Goal: Information Seeking & Learning: Find specific fact

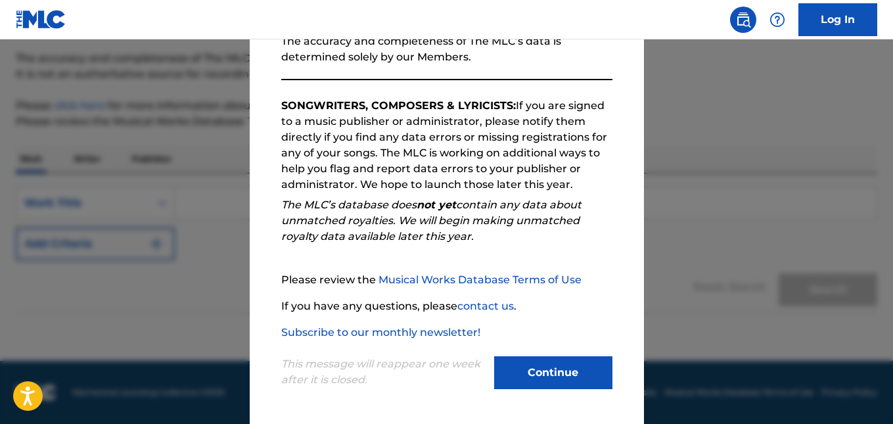
click at [544, 365] on button "Continue" at bounding box center [553, 372] width 118 height 33
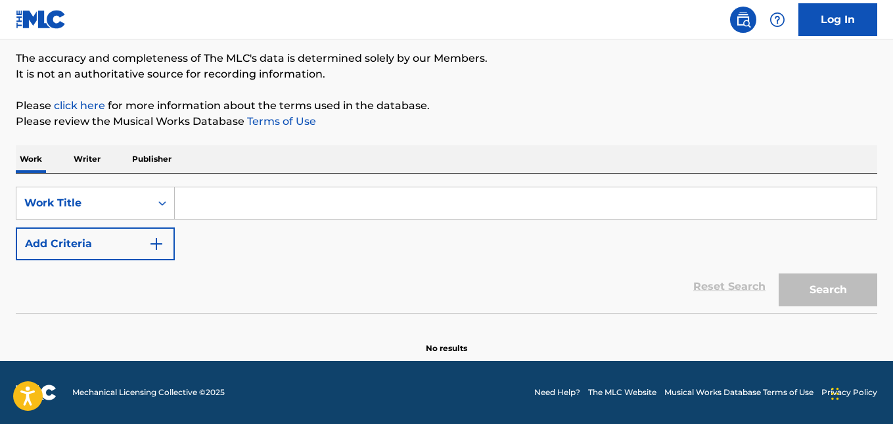
click at [221, 210] on input "Search Form" at bounding box center [526, 203] width 702 height 32
paste input "ME VUELVO LOCA"
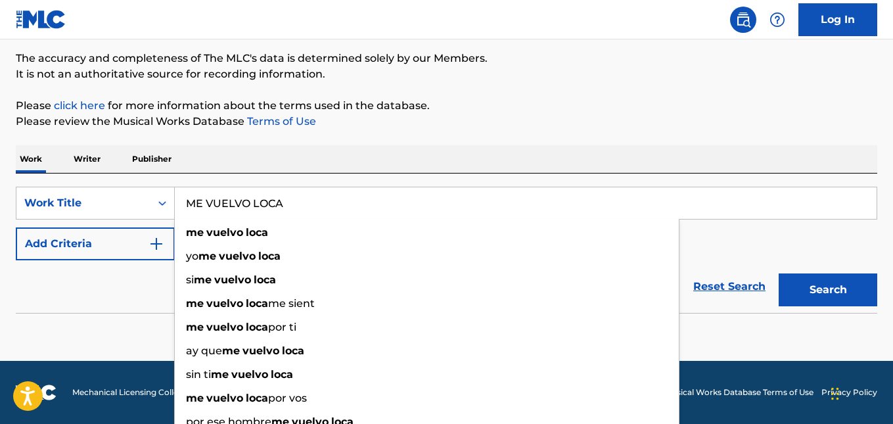
type input "ME VUELVO LOCA"
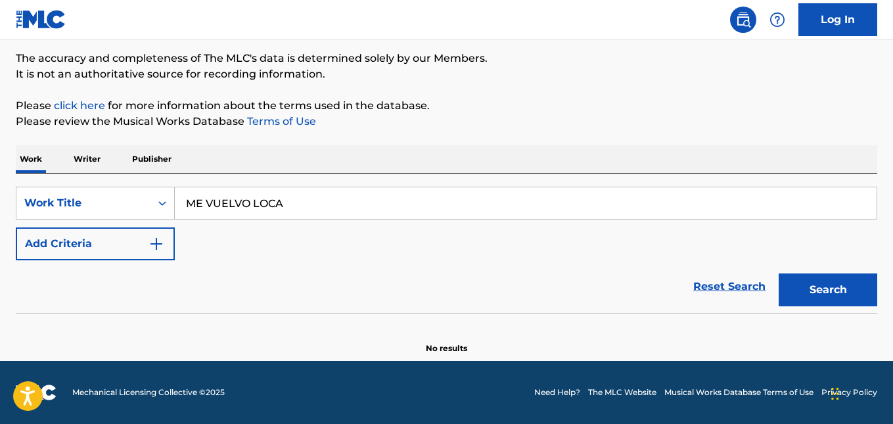
click at [841, 292] on button "Search" at bounding box center [828, 289] width 99 height 33
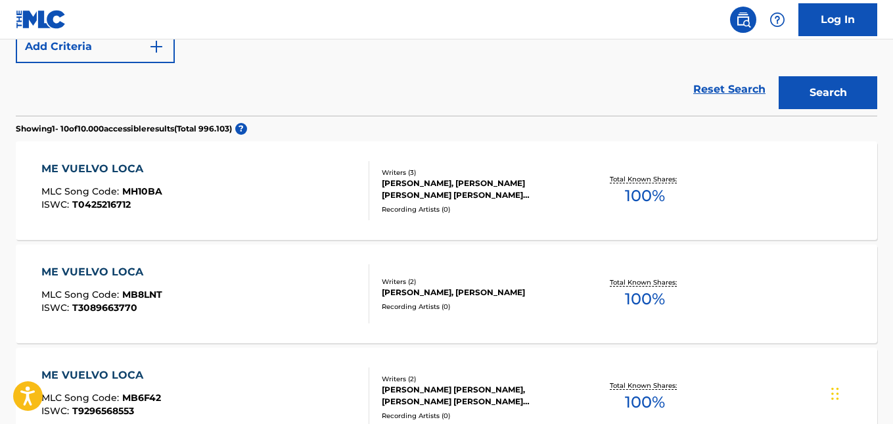
scroll to position [106, 0]
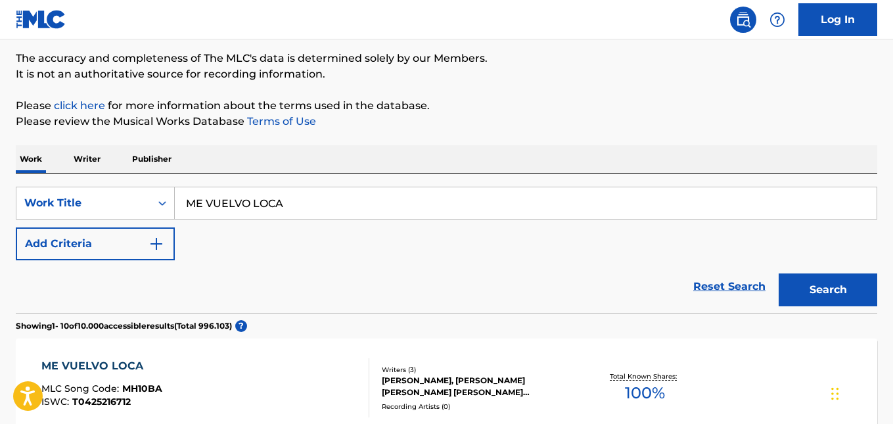
click at [106, 240] on button "Add Criteria" at bounding box center [95, 243] width 159 height 33
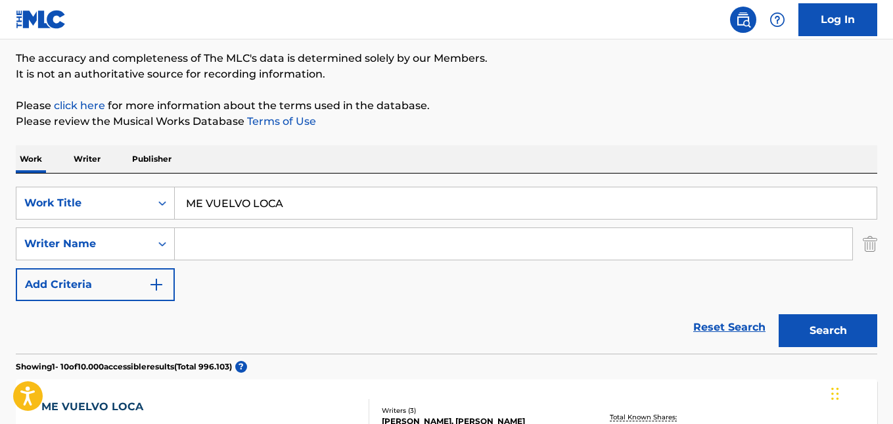
click at [227, 244] on input "Search Form" at bounding box center [513, 244] width 677 height 32
paste input "[PERSON_NAME]"
type input "[PERSON_NAME]"
click at [840, 325] on button "Search" at bounding box center [828, 330] width 99 height 33
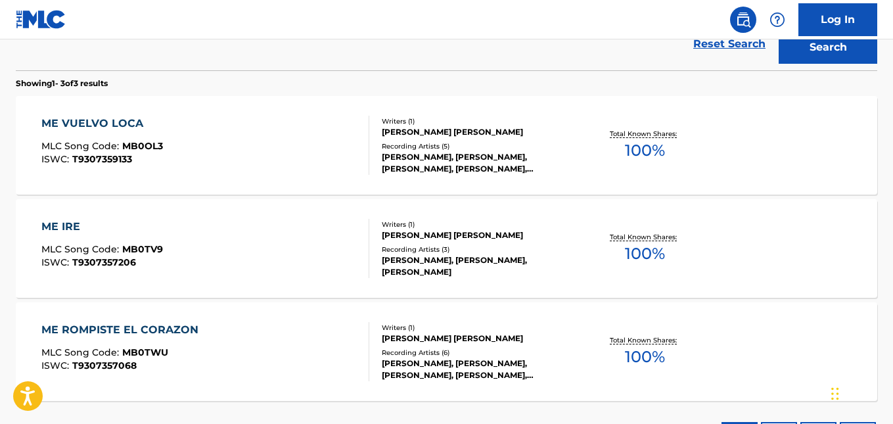
scroll to position [366, 0]
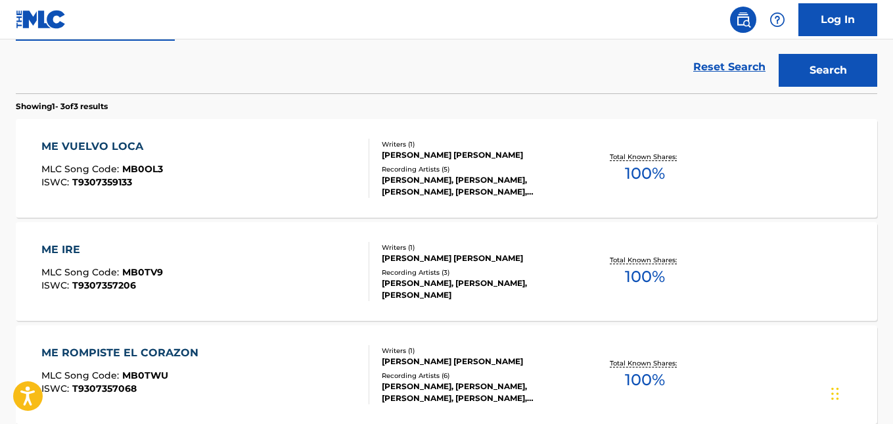
click at [184, 149] on div "ME VUELVO LOCA MLC Song Code : MB0OL3 ISWC : T9307359133" at bounding box center [204, 168] width 327 height 59
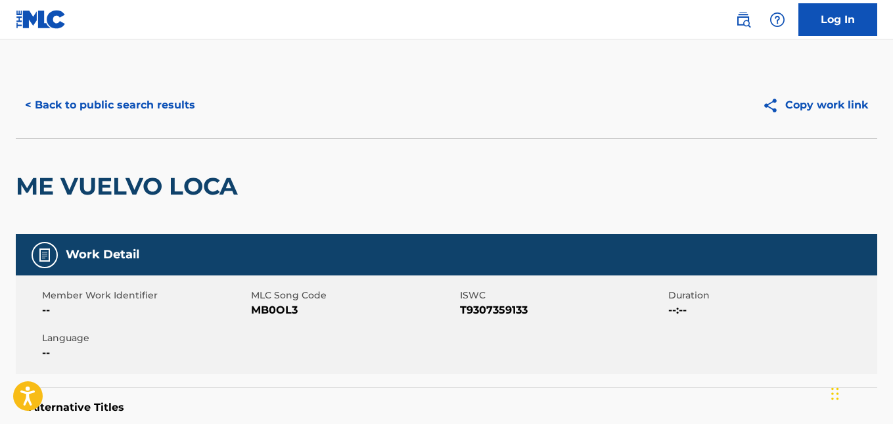
drag, startPoint x: 57, startPoint y: 101, endPoint x: 71, endPoint y: 101, distance: 14.5
click at [57, 101] on button "< Back to public search results" at bounding box center [110, 105] width 189 height 33
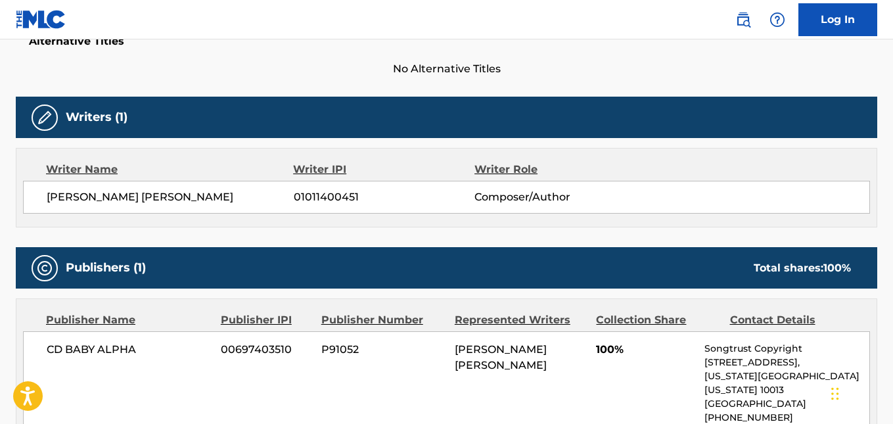
scroll to position [441, 0]
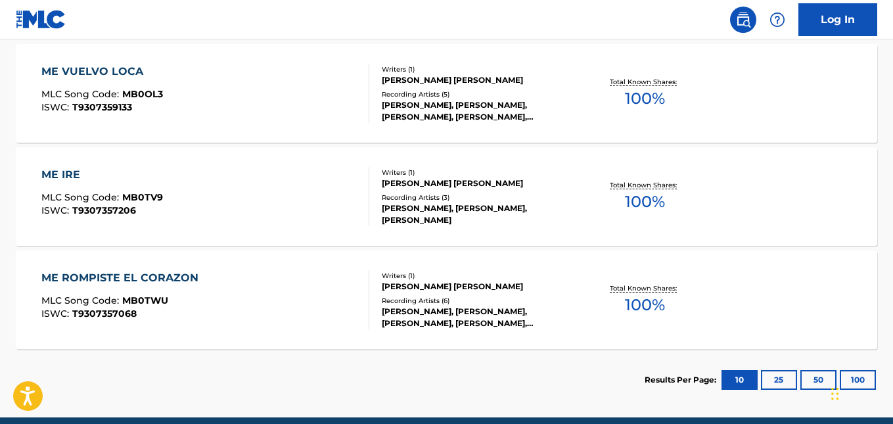
click at [443, 202] on div "Recording Artists ( 3 )" at bounding box center [478, 198] width 192 height 10
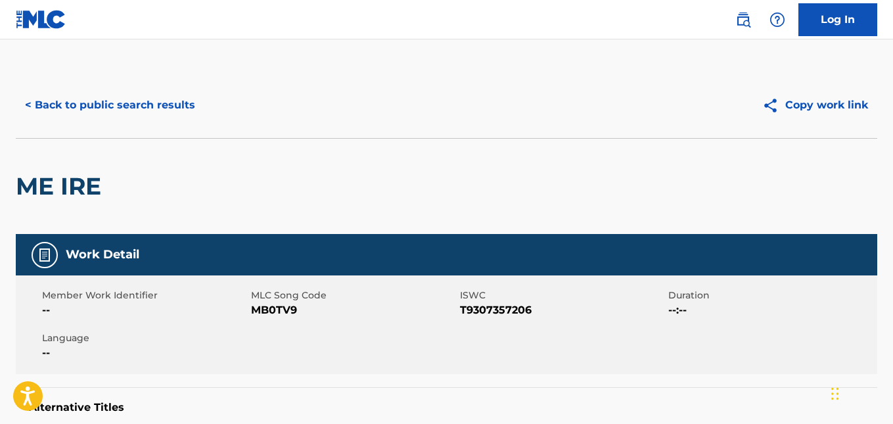
click at [72, 108] on button "< Back to public search results" at bounding box center [110, 105] width 189 height 33
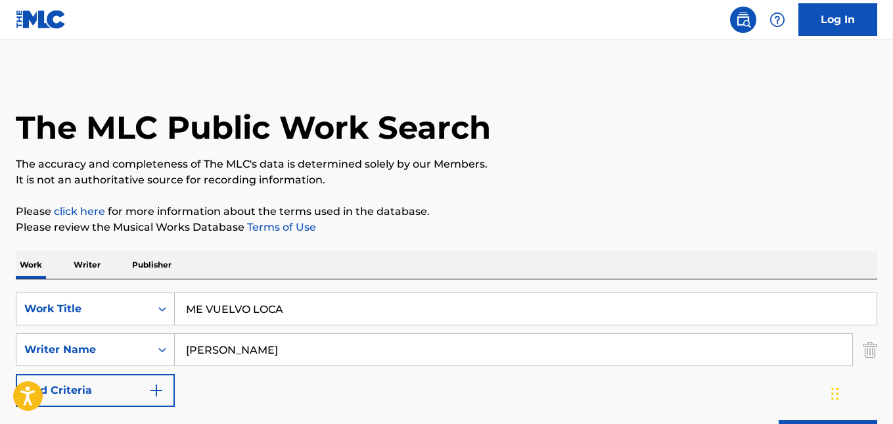
scroll to position [497, 0]
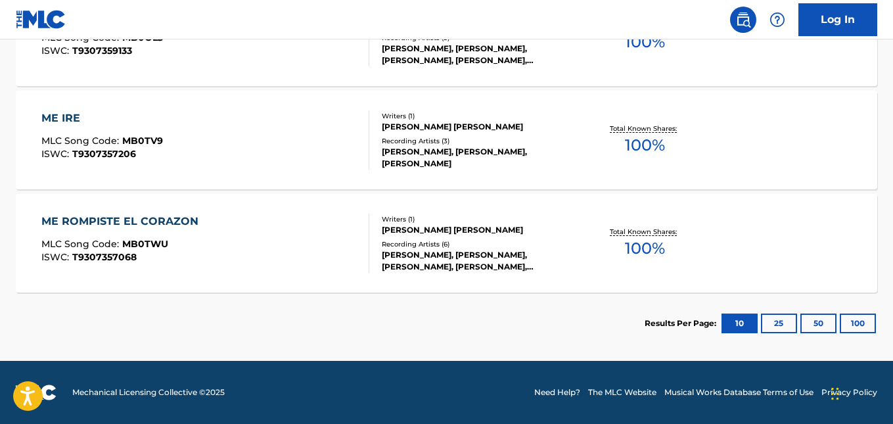
click at [407, 237] on div "Writers ( 1 ) [PERSON_NAME] [PERSON_NAME] Recording Artists ( 6 ) [PERSON_NAME]…" at bounding box center [471, 243] width 204 height 58
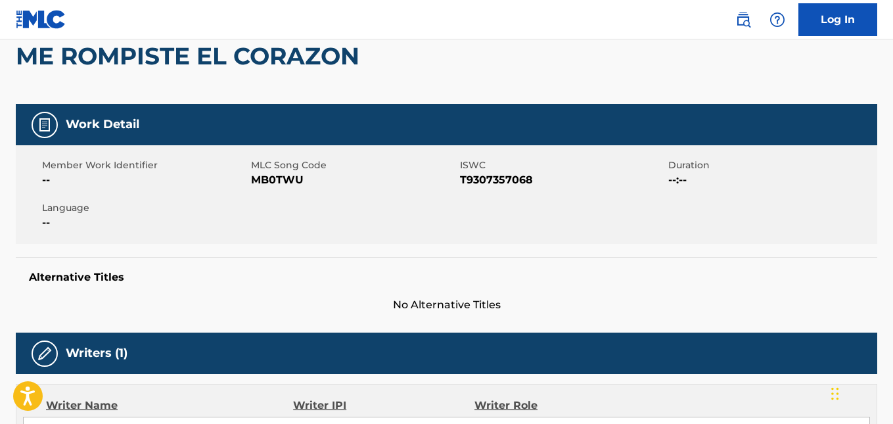
scroll to position [66, 0]
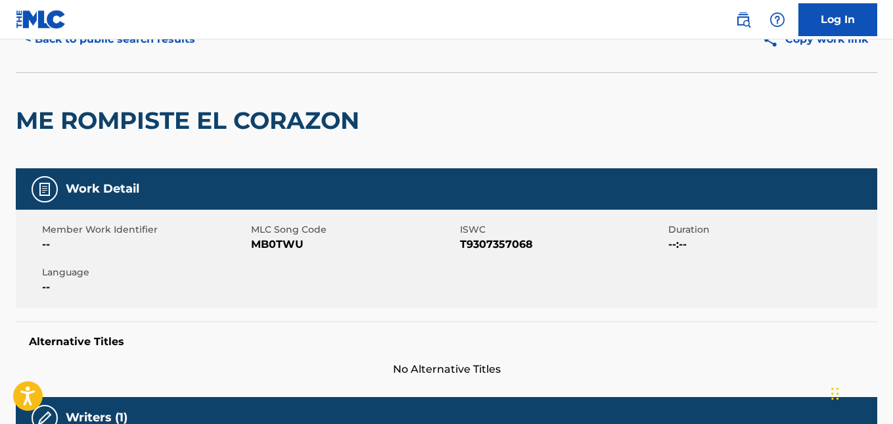
click at [58, 188] on div "Work Detail" at bounding box center [446, 188] width 861 height 41
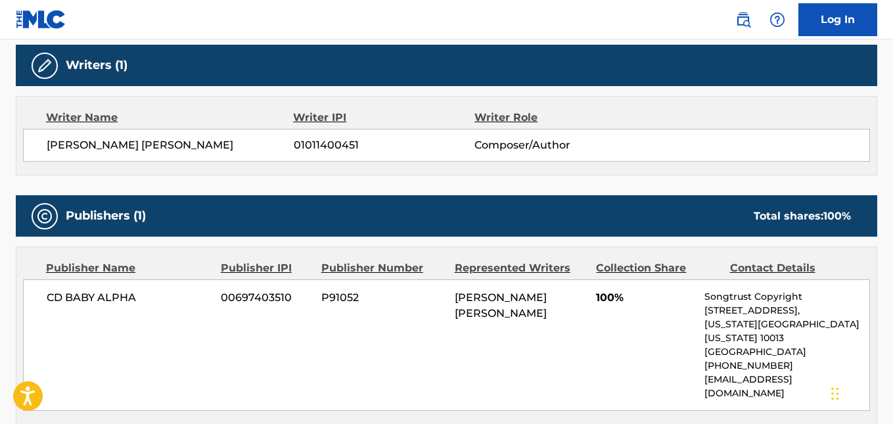
scroll to position [394, 0]
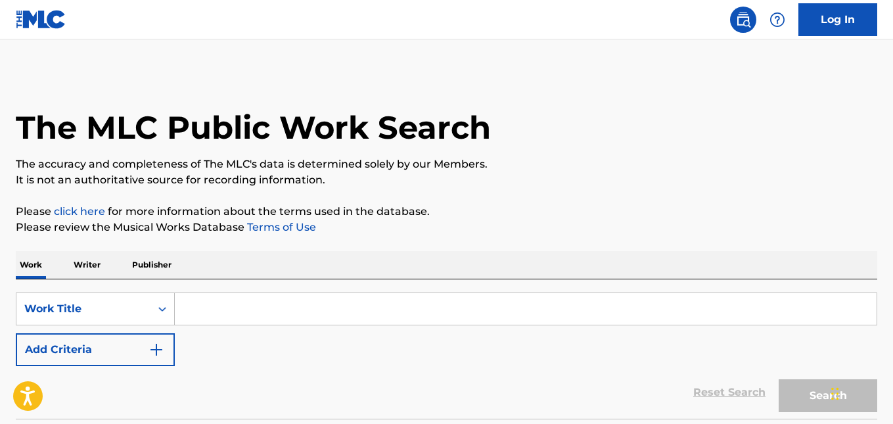
click at [223, 302] on input "Search Form" at bounding box center [526, 309] width 702 height 32
paste input "Constanza Liz"
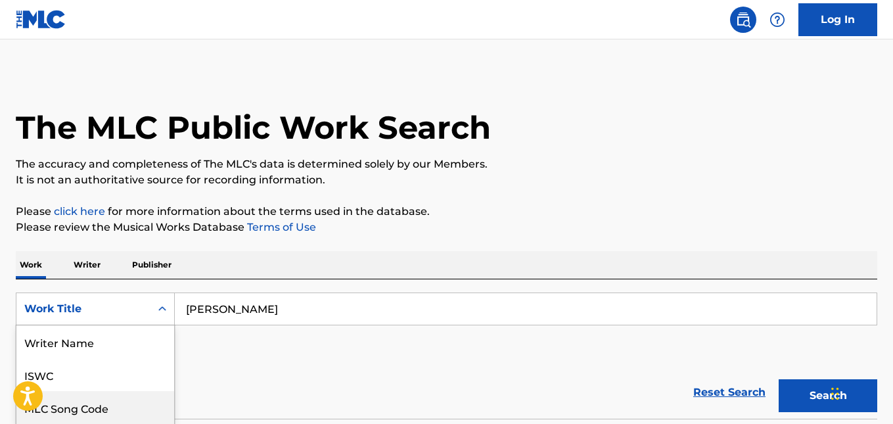
click at [155, 309] on div "8 results available. Use Up and Down to choose options, press Enter to select t…" at bounding box center [95, 308] width 159 height 33
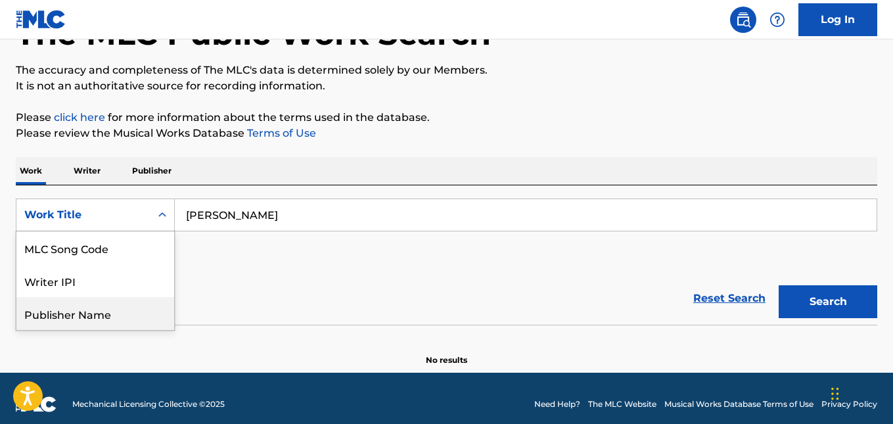
scroll to position [99, 0]
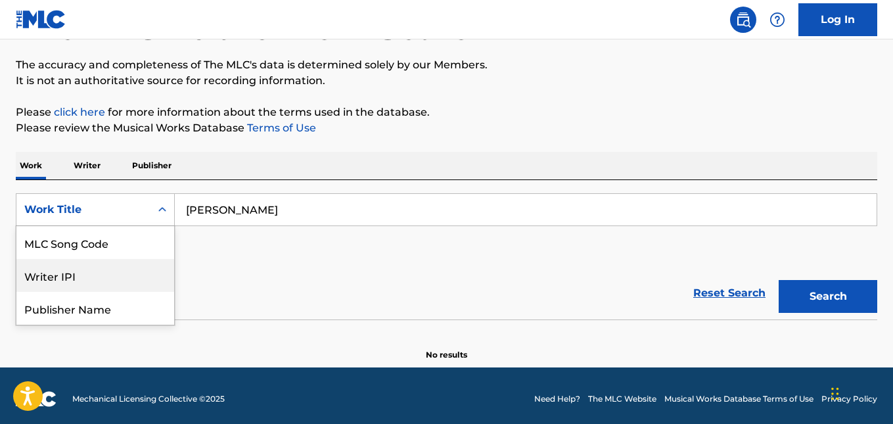
click at [250, 269] on div "Reset Search Search" at bounding box center [446, 293] width 861 height 53
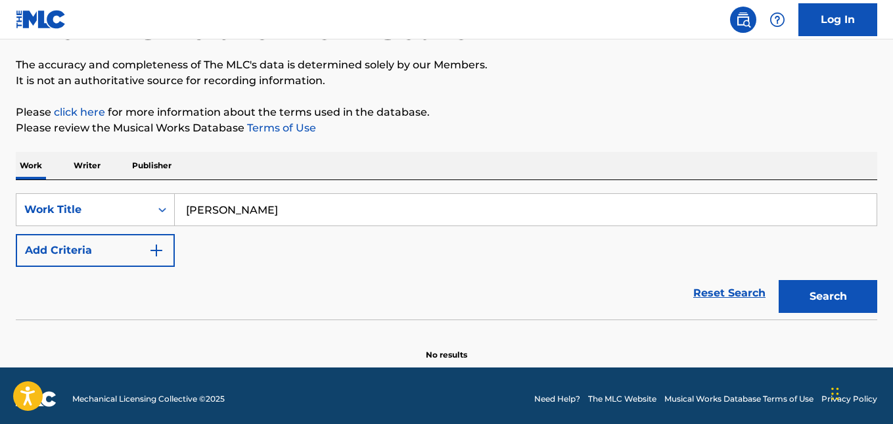
click at [831, 302] on button "Search" at bounding box center [828, 296] width 99 height 33
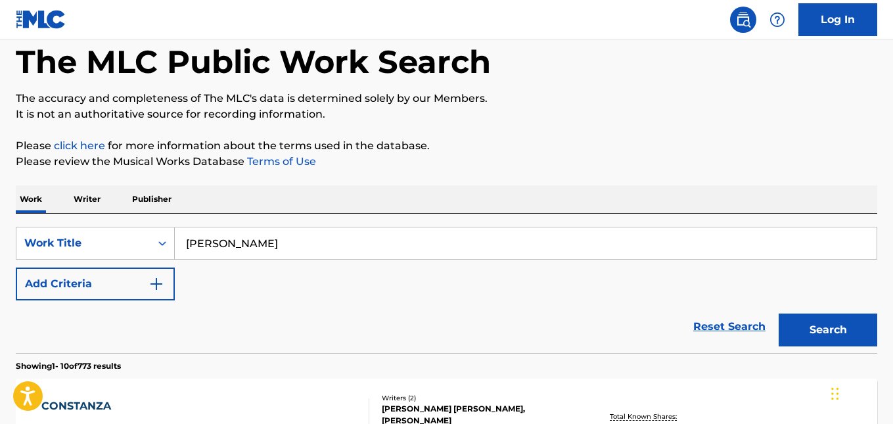
scroll to position [0, 0]
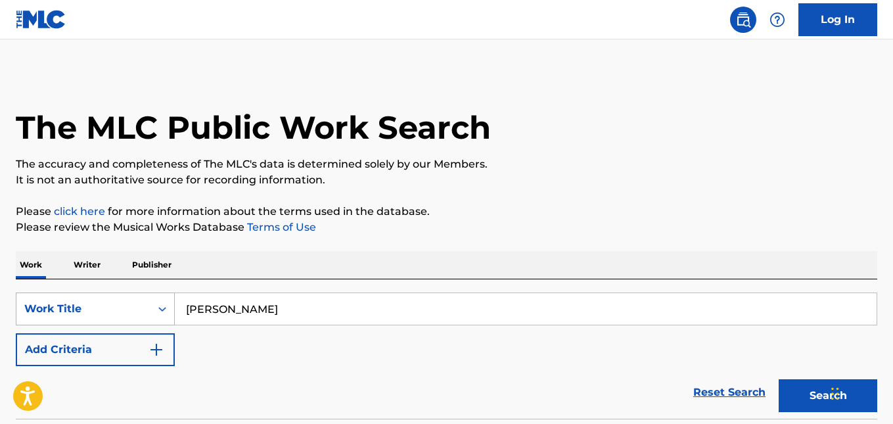
drag, startPoint x: 173, startPoint y: 308, endPoint x: 152, endPoint y: 308, distance: 21.0
click at [152, 308] on div "SearchWithCriteria22194726-5e6f-4e24-b502-ec42fd323656 Work Title Constanza Liz" at bounding box center [446, 308] width 861 height 33
paste input "Vivo"
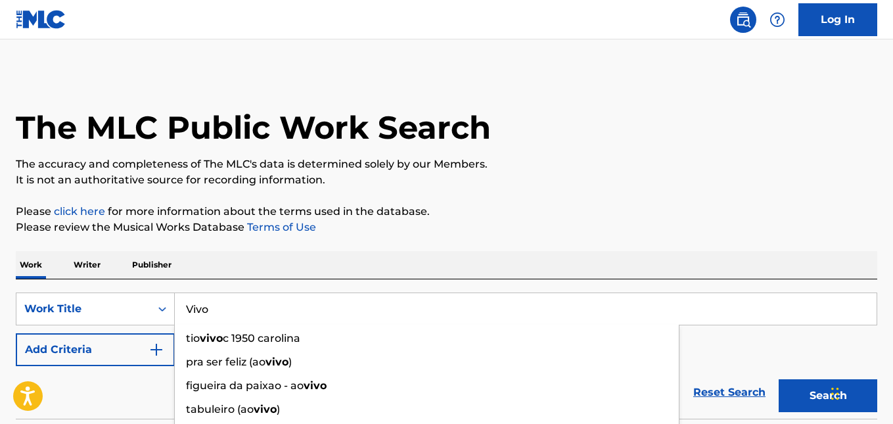
type input "Vivo"
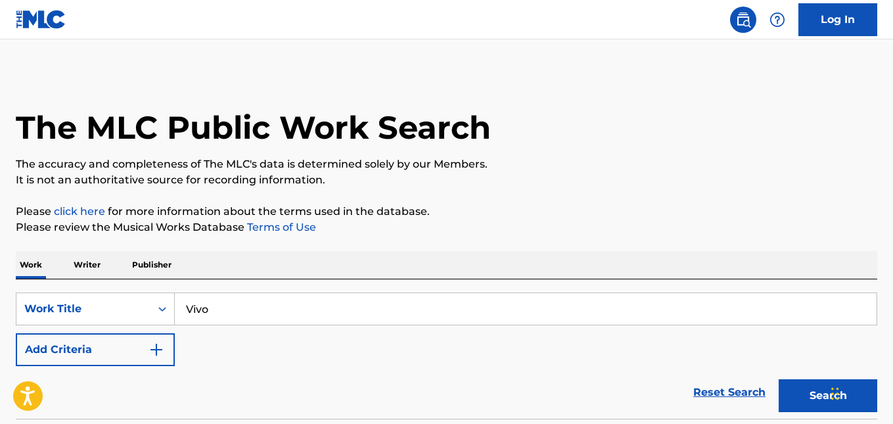
click at [158, 348] on img "Search Form" at bounding box center [157, 350] width 16 height 16
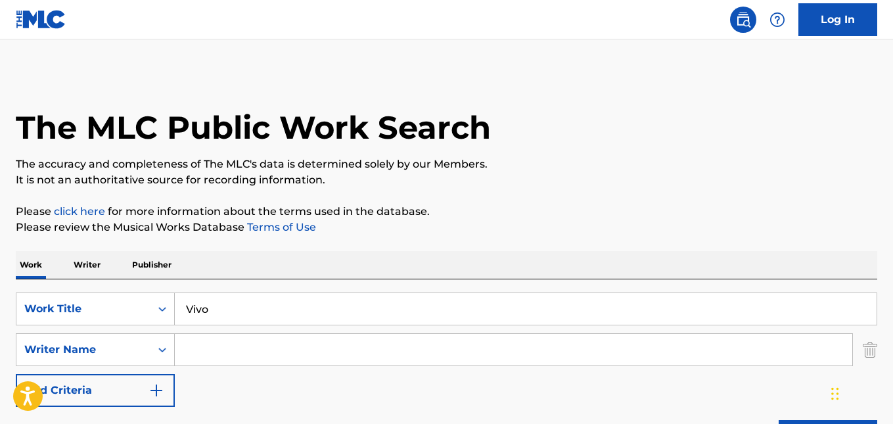
click at [217, 346] on input "Search Form" at bounding box center [513, 350] width 677 height 32
click at [237, 353] on input "Search Form" at bounding box center [513, 350] width 677 height 32
paste input "Constanza Liz"
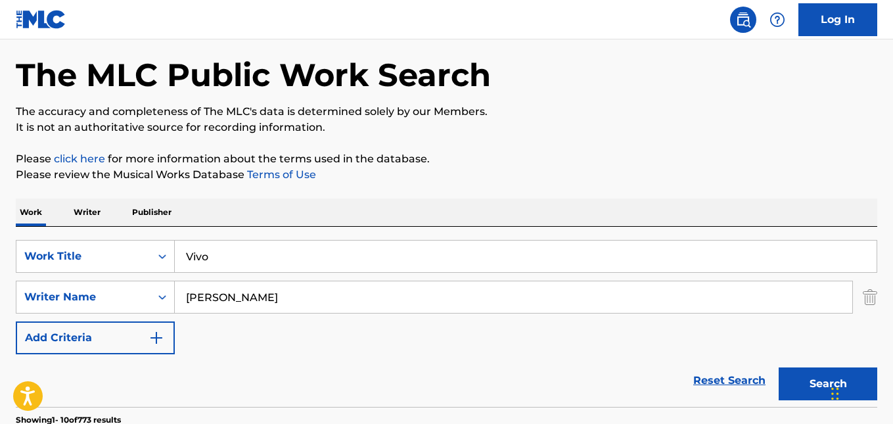
scroll to position [131, 0]
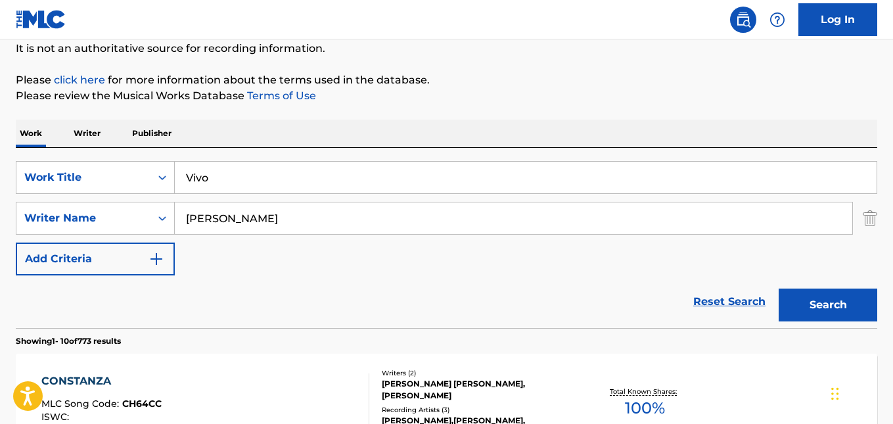
type input "Constanza Liz"
click at [805, 304] on button "Search" at bounding box center [828, 304] width 99 height 33
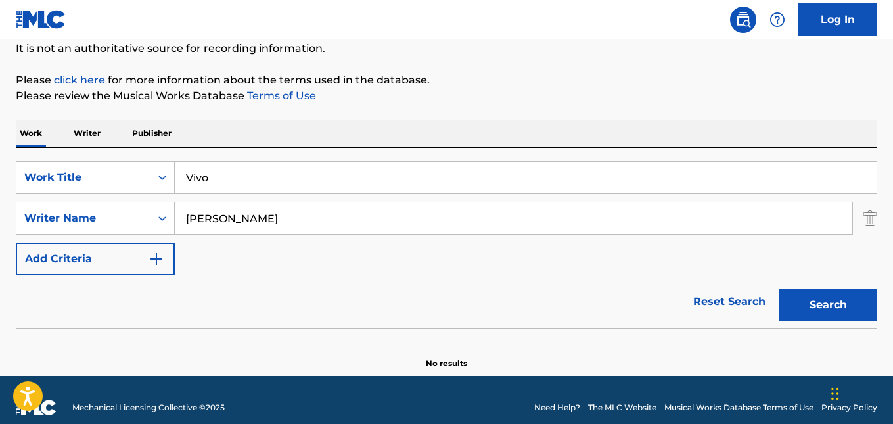
click at [242, 178] on input "Vivo" at bounding box center [526, 178] width 702 height 32
click at [281, 133] on div "Work Writer Publisher" at bounding box center [446, 134] width 861 height 28
drag, startPoint x: 236, startPoint y: 176, endPoint x: 147, endPoint y: 176, distance: 88.7
click at [147, 176] on div "SearchWithCriteria22194726-5e6f-4e24-b502-ec42fd323656 Work Title Vivo" at bounding box center [446, 177] width 861 height 33
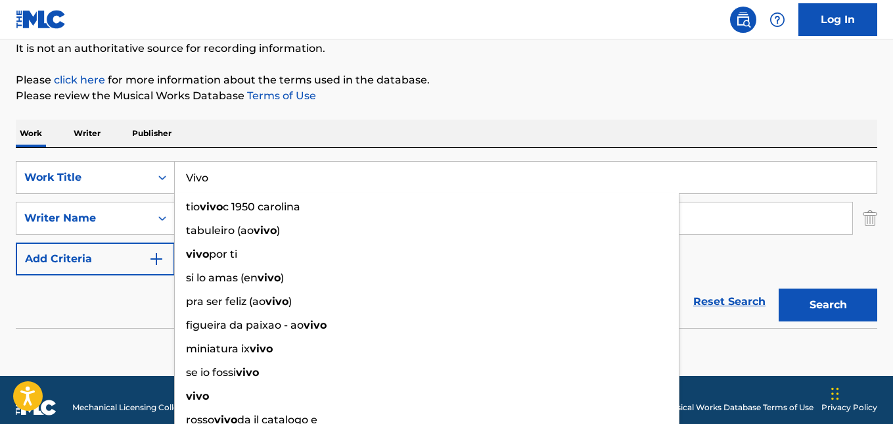
paste input "BONILLA PATRICIO"
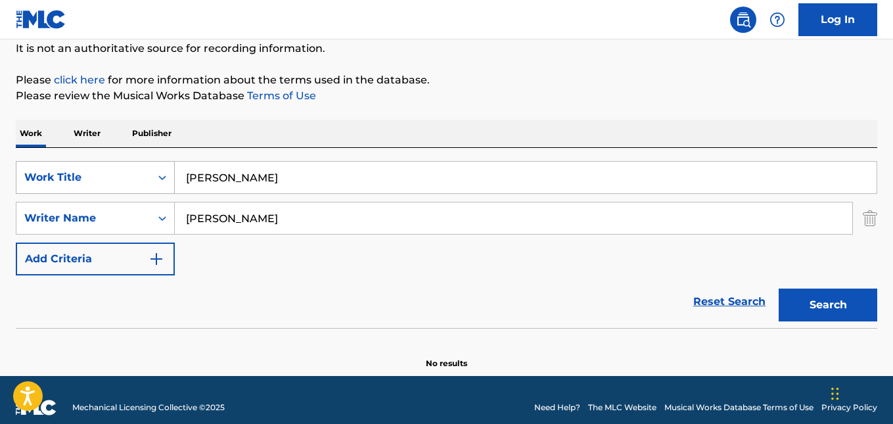
type input "BONILLA PATRICIO"
click at [162, 177] on icon "Search Form" at bounding box center [162, 177] width 13 height 13
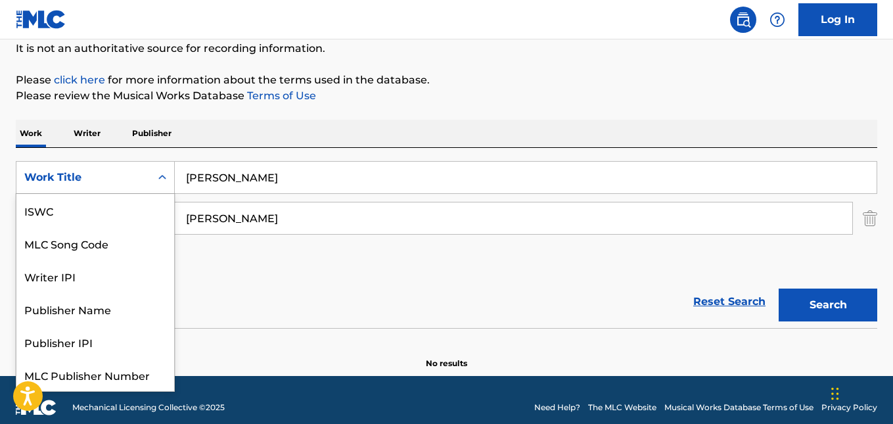
scroll to position [33, 0]
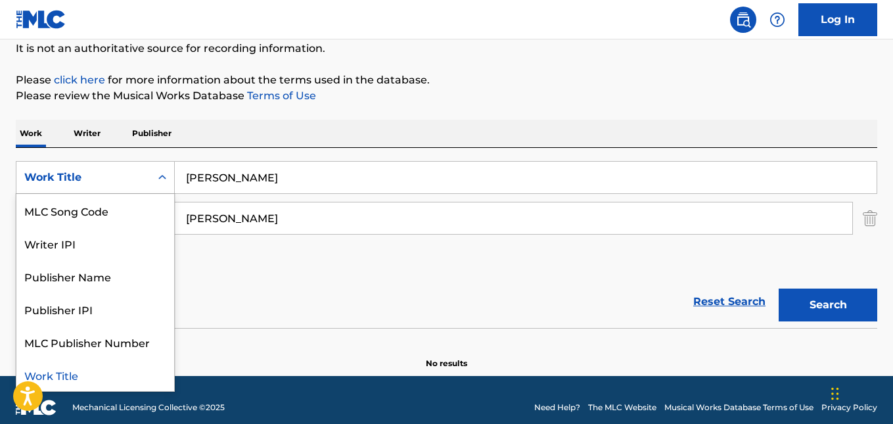
click at [85, 371] on div "Work Title" at bounding box center [95, 374] width 158 height 33
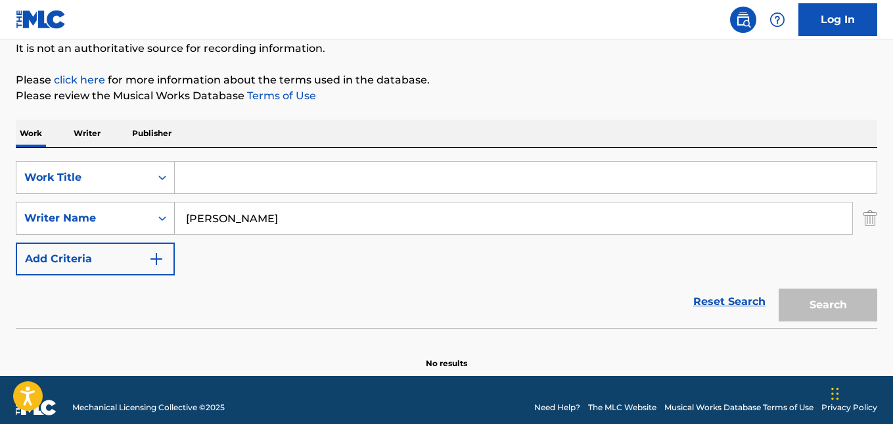
drag, startPoint x: 258, startPoint y: 222, endPoint x: 172, endPoint y: 219, distance: 86.1
click at [172, 219] on div "SearchWithCriteria9de53467-456f-4288-a74e-da7162a8601b Writer Name Constanza Liz" at bounding box center [446, 218] width 861 height 33
paste input "BONILLA PATRICIO"
type input "BONILLA PATRICIO"
click at [216, 177] on input "Search Form" at bounding box center [526, 178] width 702 height 32
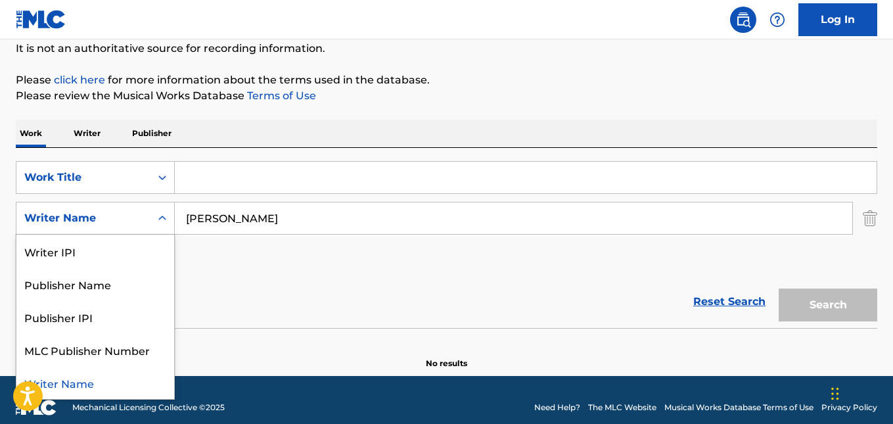
click at [168, 212] on icon "Search Form" at bounding box center [162, 218] width 13 height 13
click at [108, 264] on div "Writer IPI" at bounding box center [95, 251] width 158 height 33
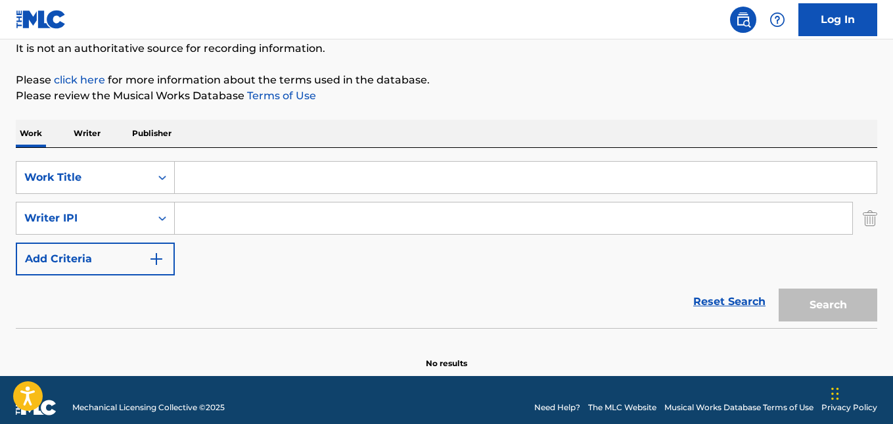
click at [197, 177] on input "Search Form" at bounding box center [526, 178] width 702 height 32
click at [193, 219] on input "Search Form" at bounding box center [513, 218] width 677 height 32
paste input "00894708093"
type input "00894708093"
click at [221, 179] on input "Search Form" at bounding box center [526, 178] width 702 height 32
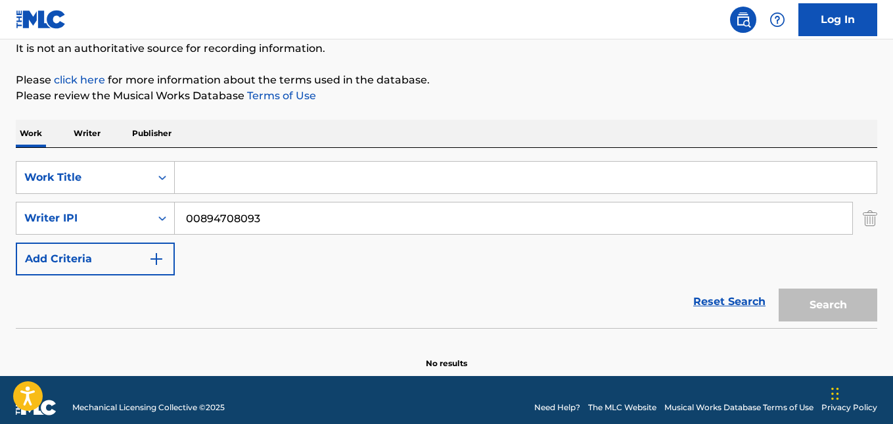
click at [206, 179] on input "Search Form" at bounding box center [526, 178] width 702 height 32
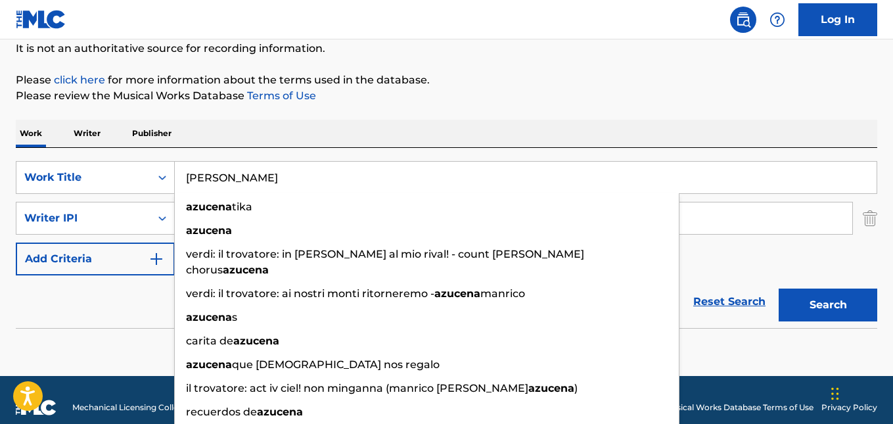
click at [779, 288] on button "Search" at bounding box center [828, 304] width 99 height 33
click at [789, 164] on input "AZUCENA" at bounding box center [526, 178] width 702 height 32
click at [829, 315] on button "Search" at bounding box center [828, 304] width 99 height 33
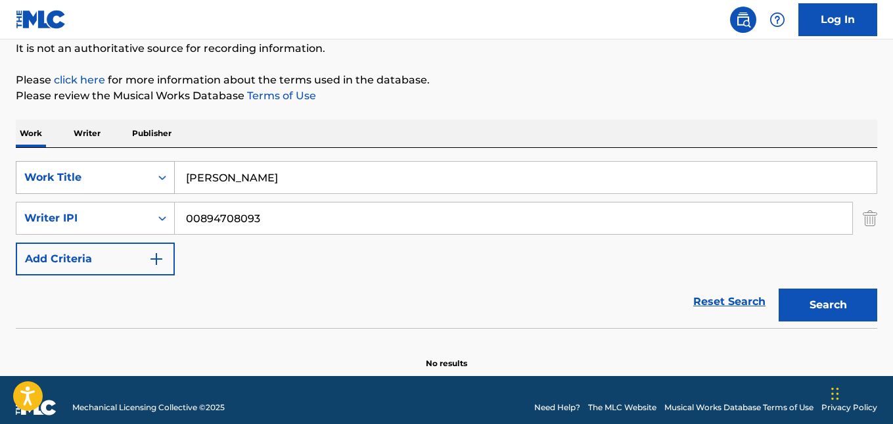
click at [153, 174] on div "Search Form" at bounding box center [162, 178] width 24 height 24
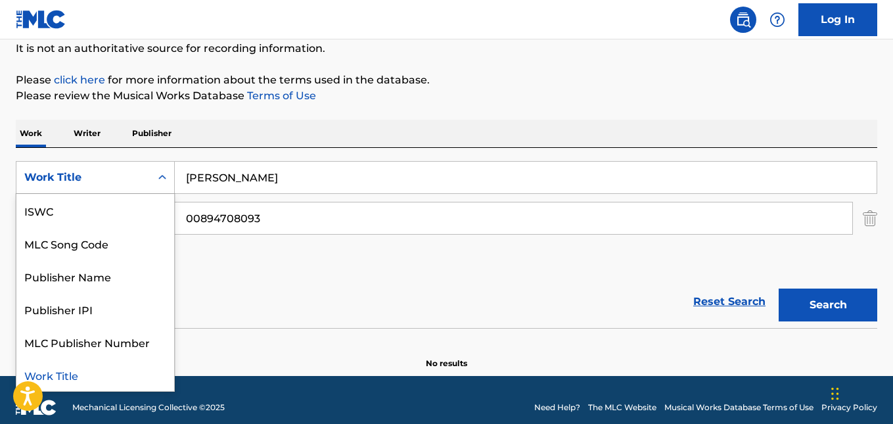
click at [241, 175] on input "AZUCENA" at bounding box center [526, 178] width 702 height 32
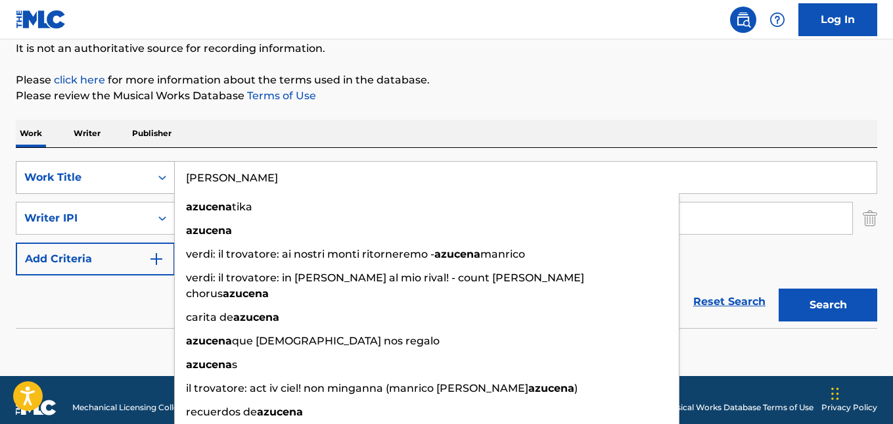
drag, startPoint x: 248, startPoint y: 175, endPoint x: 147, endPoint y: 177, distance: 101.9
click at [147, 177] on div "SearchWithCriteria0f537a64-5bf5-49ff-b831-5e992e31388c Work Title AZUCENA azuce…" at bounding box center [446, 177] width 861 height 33
type input "T"
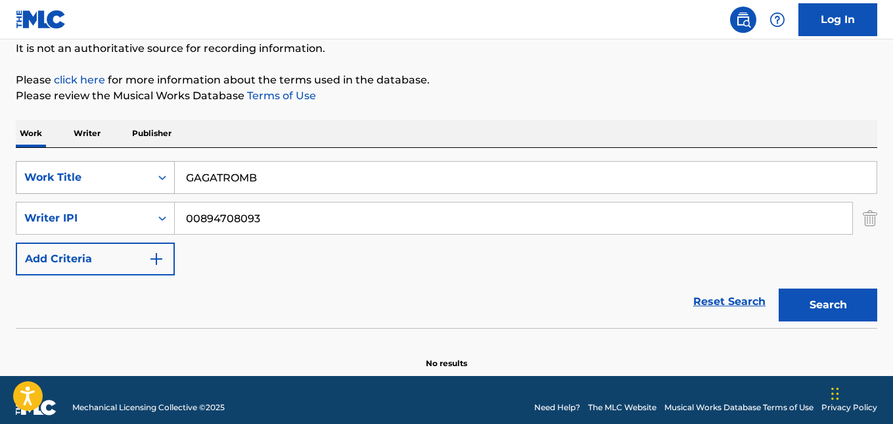
click at [779, 288] on button "Search" at bounding box center [828, 304] width 99 height 33
drag, startPoint x: 51, startPoint y: 174, endPoint x: 47, endPoint y: 152, distance: 22.7
click at [30, 174] on div "SearchWithCriteria0f537a64-5bf5-49ff-b831-5e992e31388c Work Title GAGATROMB" at bounding box center [446, 177] width 861 height 33
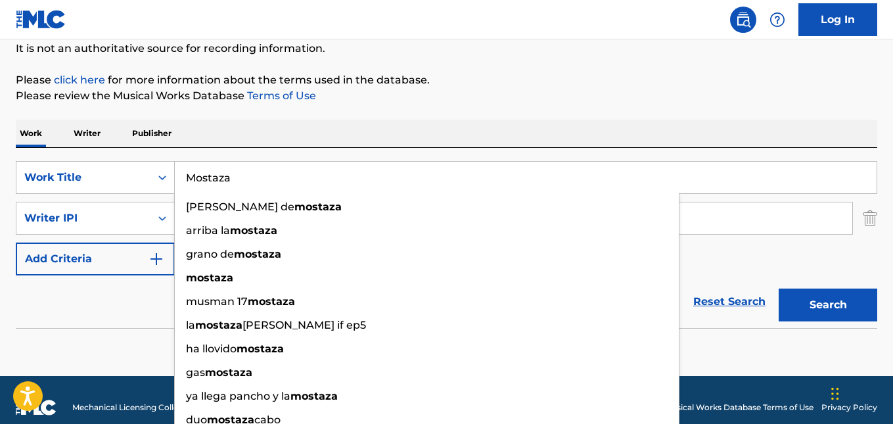
type input "Mostaza"
click at [779, 288] on button "Search" at bounding box center [828, 304] width 99 height 33
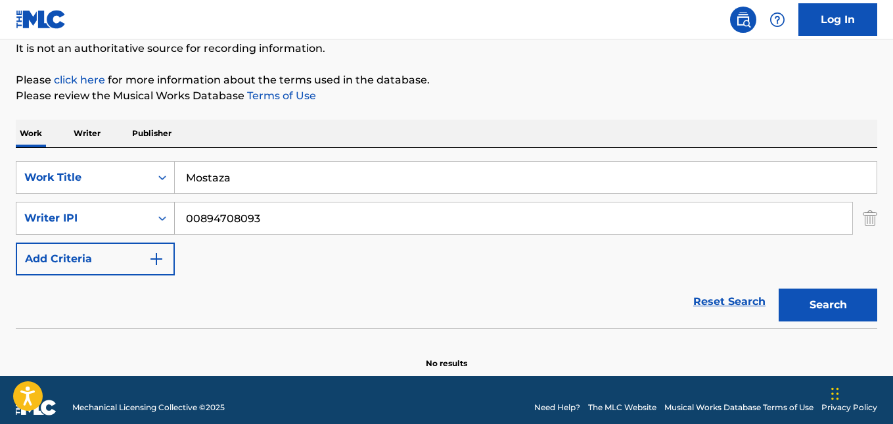
click at [166, 217] on icon "Search Form" at bounding box center [162, 218] width 13 height 13
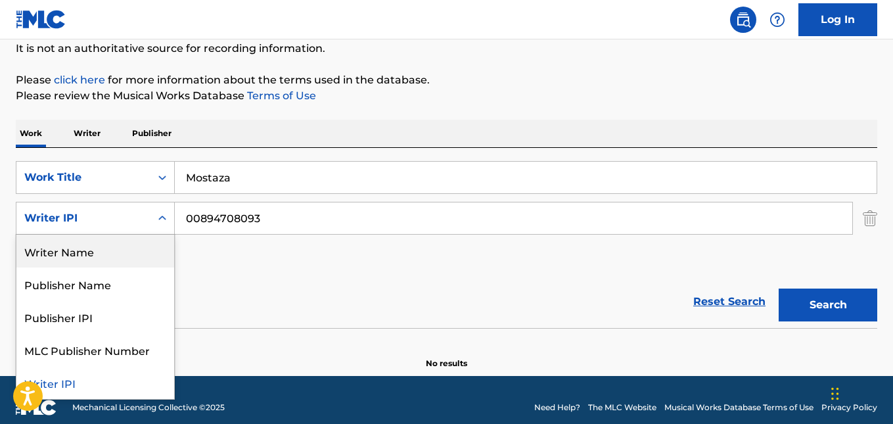
click at [105, 254] on div "Writer Name" at bounding box center [95, 251] width 158 height 33
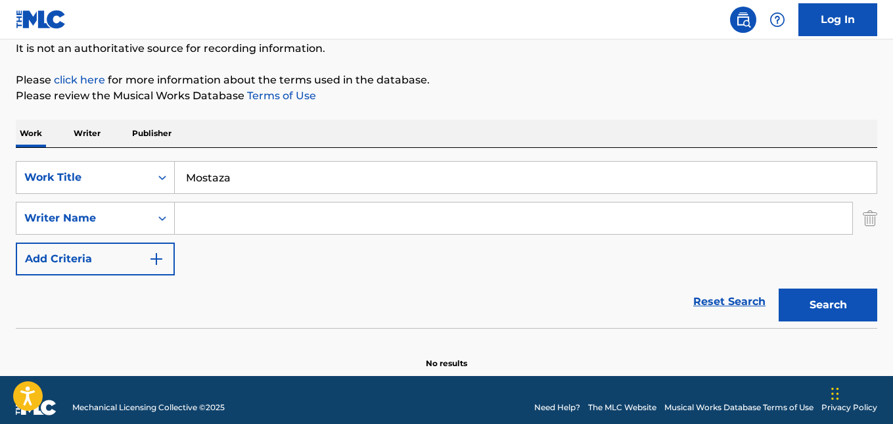
click at [189, 212] on input "Search Form" at bounding box center [513, 218] width 677 height 32
type input "patricio bonilla"
click at [779, 288] on button "Search" at bounding box center [828, 304] width 99 height 33
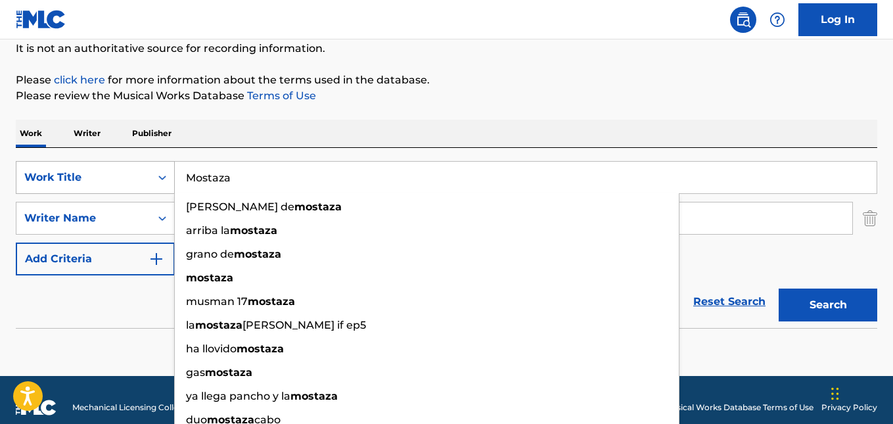
drag, startPoint x: 245, startPoint y: 176, endPoint x: 158, endPoint y: 185, distance: 87.8
click at [158, 185] on div "SearchWithCriteria0f537a64-5bf5-49ff-b831-5e992e31388c Work Title Mostaza grani…" at bounding box center [446, 177] width 861 height 33
click at [150, 332] on section at bounding box center [446, 331] width 861 height 7
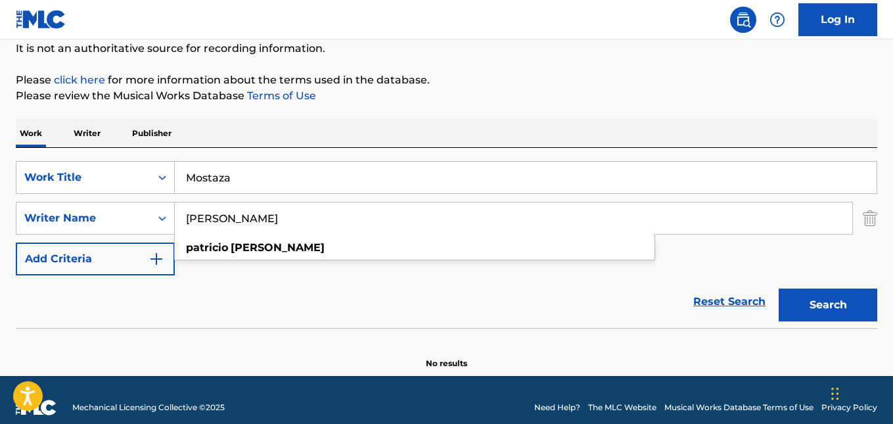
drag, startPoint x: 220, startPoint y: 221, endPoint x: 178, endPoint y: 219, distance: 42.1
click at [178, 219] on input "patricio bonilla" at bounding box center [513, 218] width 677 height 32
click at [231, 176] on input "Mostaza" at bounding box center [526, 178] width 702 height 32
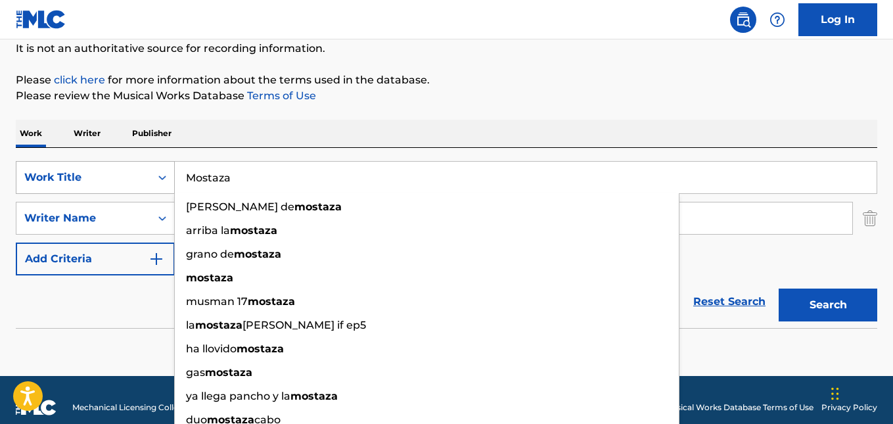
click at [155, 173] on div "SearchWithCriteria0f537a64-5bf5-49ff-b831-5e992e31388c Work Title Mostaza grani…" at bounding box center [446, 177] width 861 height 33
paste input "patricio bonill"
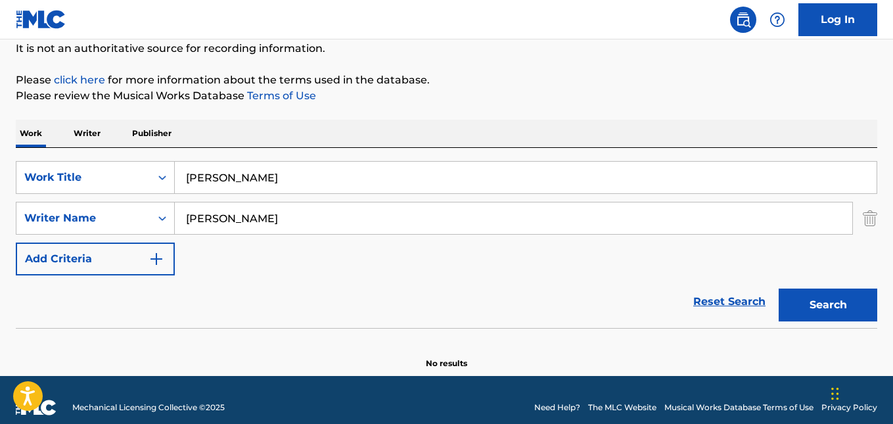
type input "patricio bonilla"
click at [835, 304] on button "Search" at bounding box center [828, 304] width 99 height 33
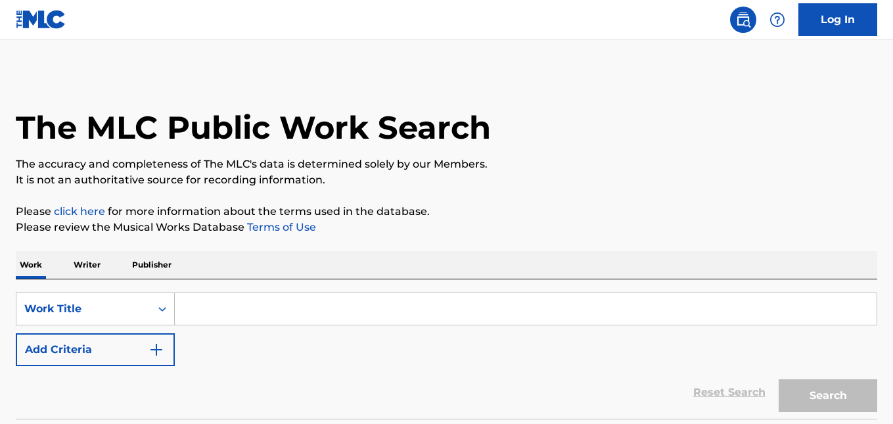
click at [205, 304] on input "Search Form" at bounding box center [526, 309] width 702 height 32
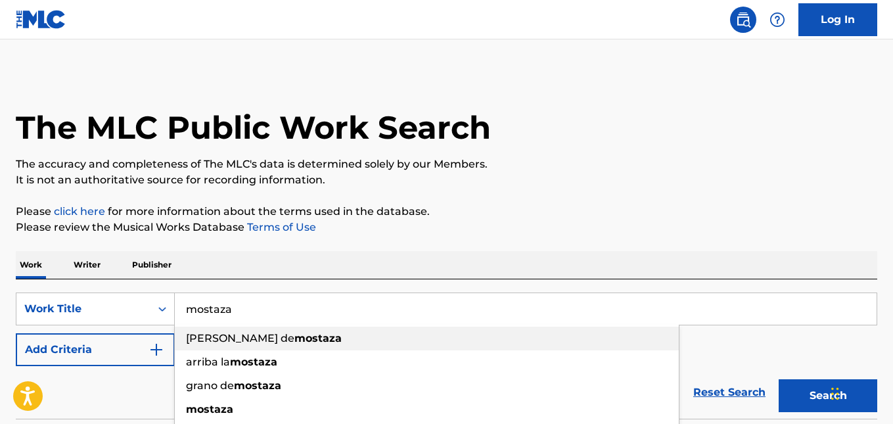
click at [291, 339] on div "granito de mostaza" at bounding box center [427, 339] width 504 height 24
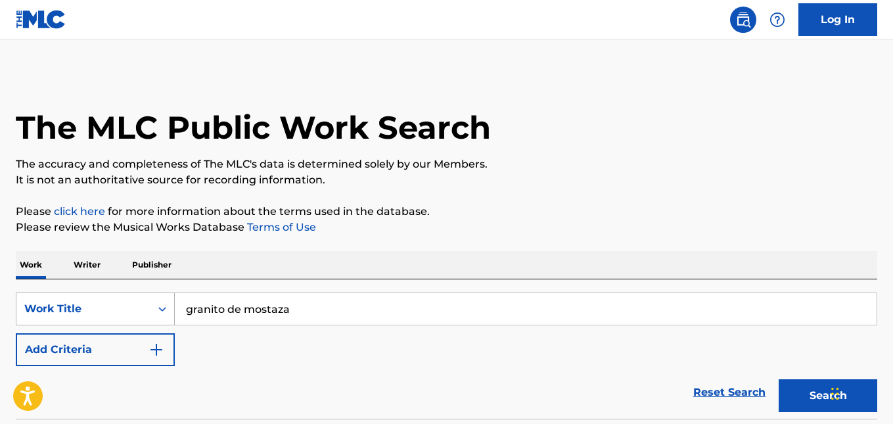
drag, startPoint x: 224, startPoint y: 308, endPoint x: 144, endPoint y: 308, distance: 80.2
click at [144, 308] on div "SearchWithCriteriaa8d0140a-6e0e-4e2b-b140-8b239678a409 Work Title granito de mo…" at bounding box center [446, 308] width 861 height 33
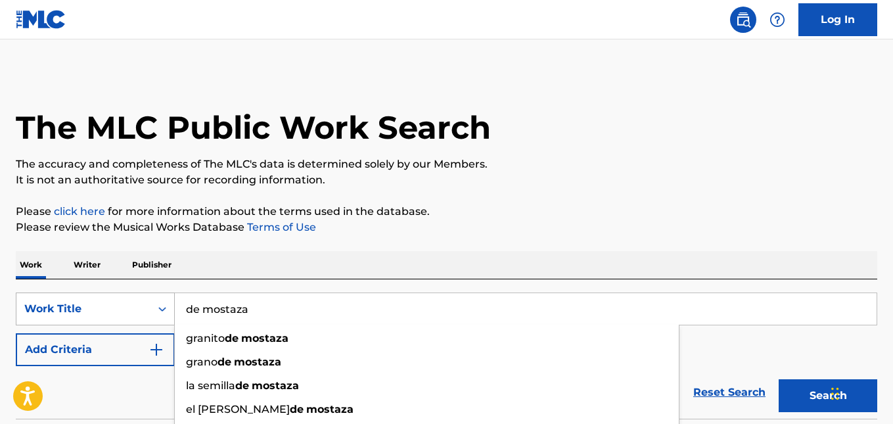
drag, startPoint x: 183, startPoint y: 308, endPoint x: 170, endPoint y: 308, distance: 13.8
click at [170, 308] on div "SearchWithCriteriaa8d0140a-6e0e-4e2b-b140-8b239678a409 Work Title de mostaza gr…" at bounding box center [446, 308] width 861 height 33
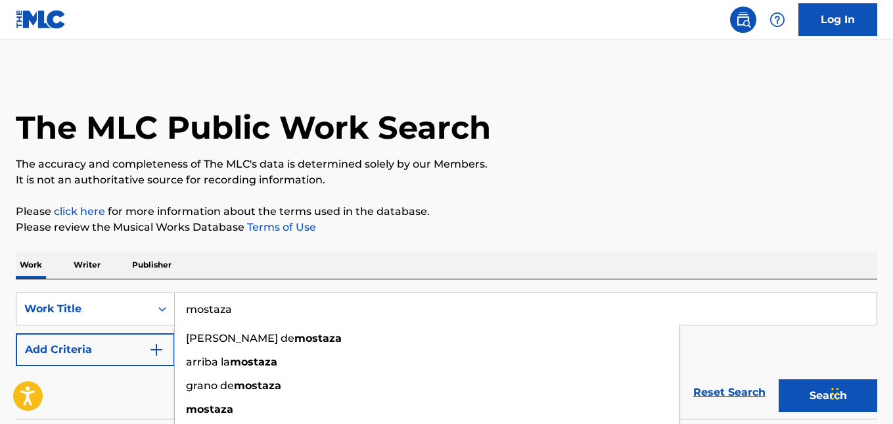
type input "mostaza"
drag, startPoint x: 145, startPoint y: 397, endPoint x: 149, endPoint y: 388, distance: 9.4
click at [145, 396] on div "Reset Search Search" at bounding box center [446, 392] width 861 height 53
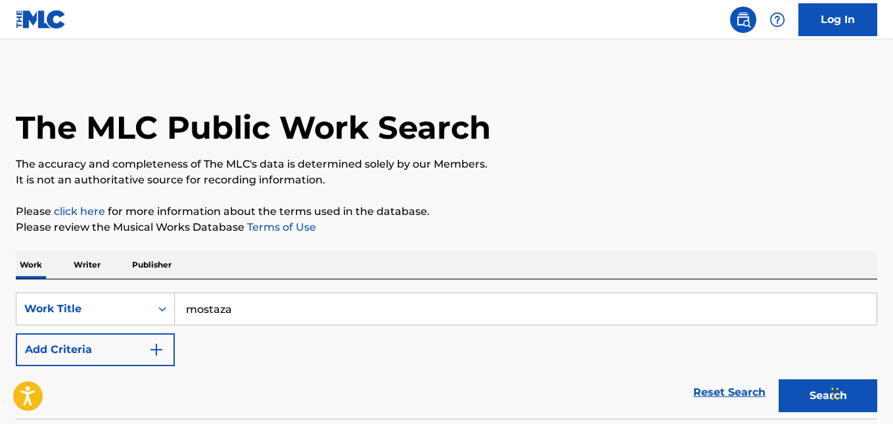
click at [147, 352] on button "Add Criteria" at bounding box center [95, 349] width 159 height 33
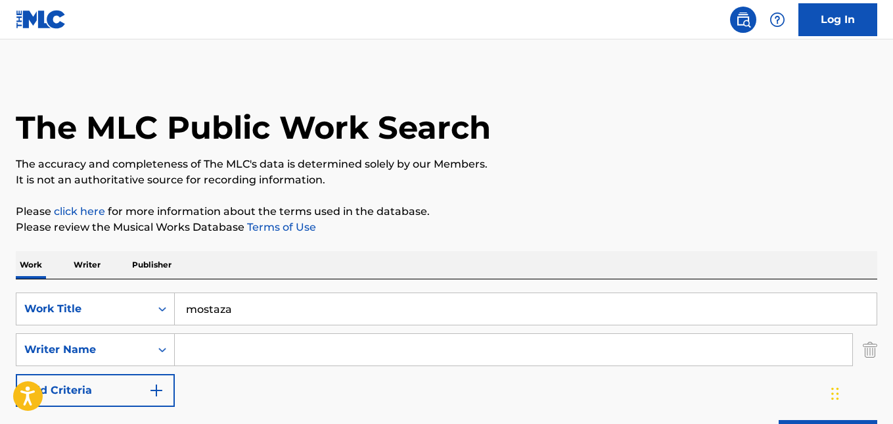
click at [197, 346] on input "Search Form" at bounding box center [513, 350] width 677 height 32
paste input "patricio bonilla"
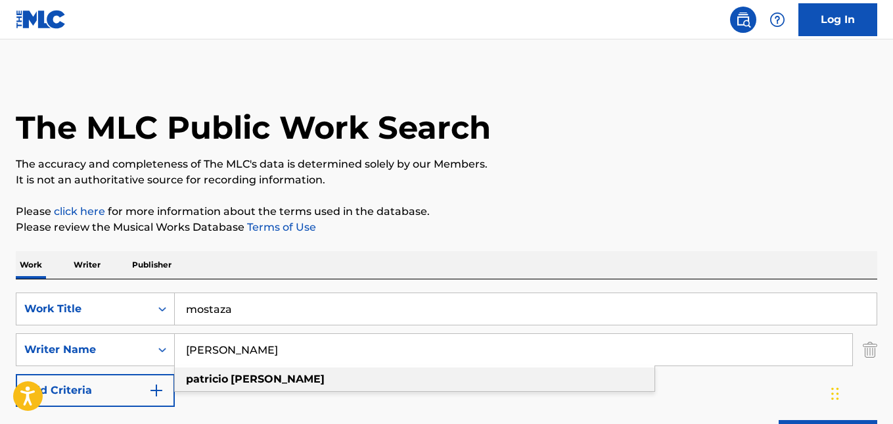
click at [244, 382] on strong "bonilla" at bounding box center [278, 379] width 94 height 12
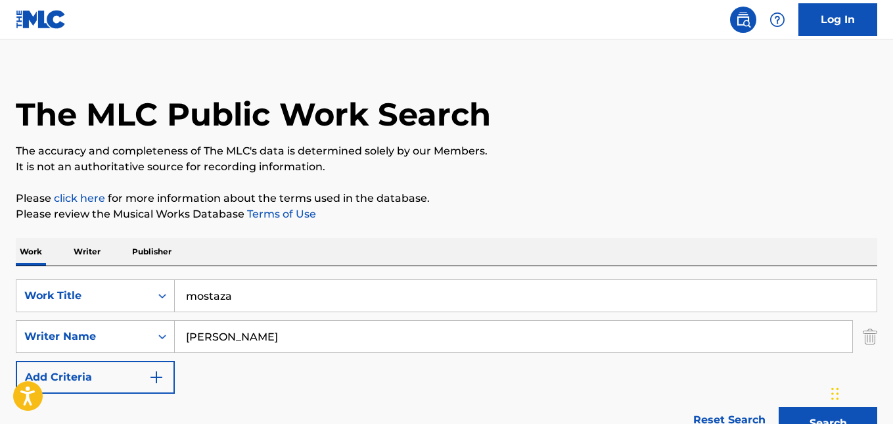
scroll to position [131, 0]
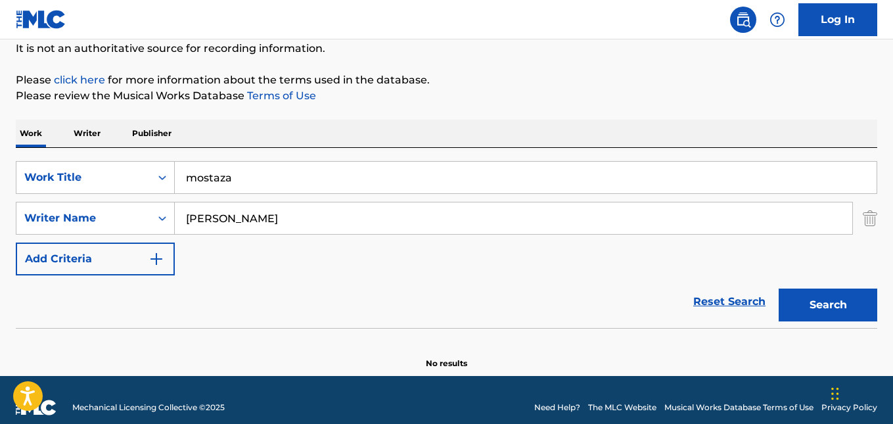
click at [827, 311] on button "Search" at bounding box center [828, 304] width 99 height 33
drag, startPoint x: 229, startPoint y: 217, endPoint x: 160, endPoint y: 221, distance: 69.8
click at [160, 221] on div "SearchWithCriteria1ec92e2f-125c-43b1-a823-16eba6ca4af1 Writer Name patricio bon…" at bounding box center [446, 218] width 861 height 33
type input "bonilla patricio"
click at [779, 288] on button "Search" at bounding box center [828, 304] width 99 height 33
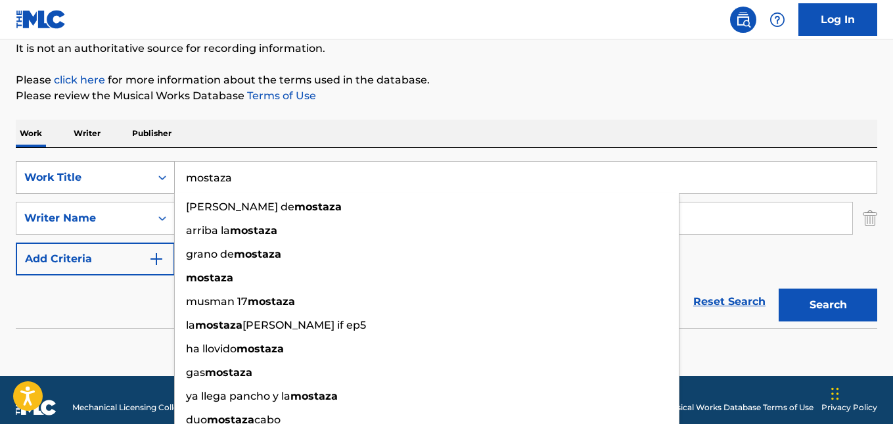
drag, startPoint x: 242, startPoint y: 179, endPoint x: 155, endPoint y: 178, distance: 87.4
click at [155, 178] on div "SearchWithCriteriaa8d0140a-6e0e-4e2b-b140-8b239678a409 Work Title mostaza grani…" at bounding box center [446, 177] width 861 height 33
paste input "Volando Bajito"
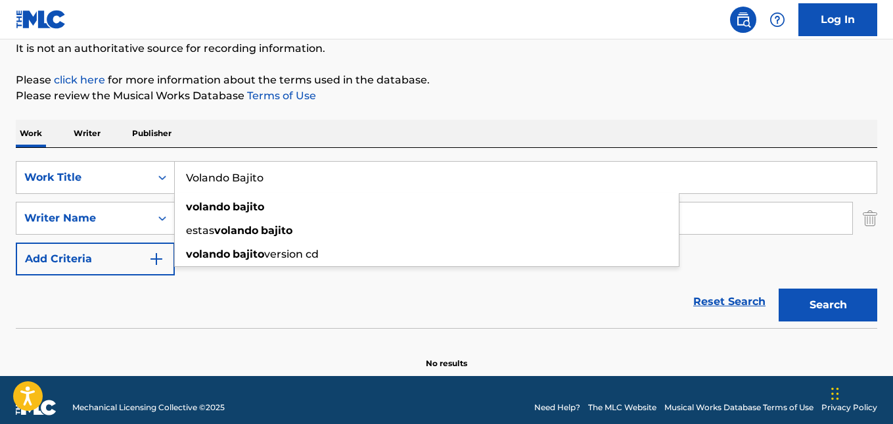
type input "Volando Bajito"
click at [834, 309] on button "Search" at bounding box center [828, 304] width 99 height 33
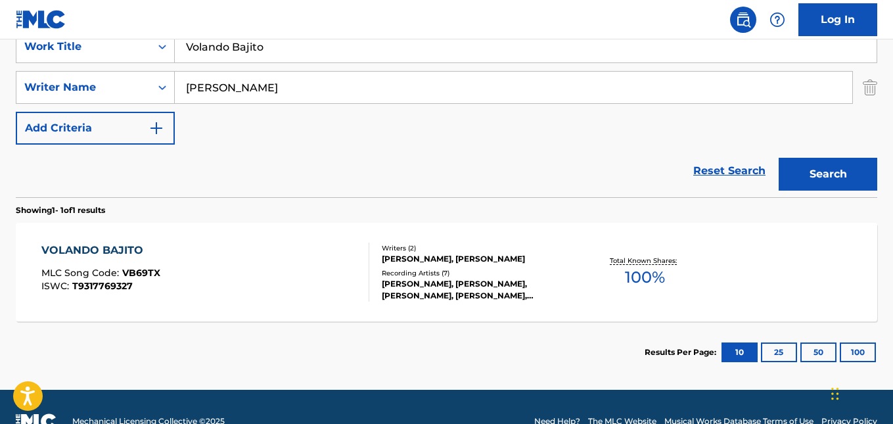
scroll to position [263, 0]
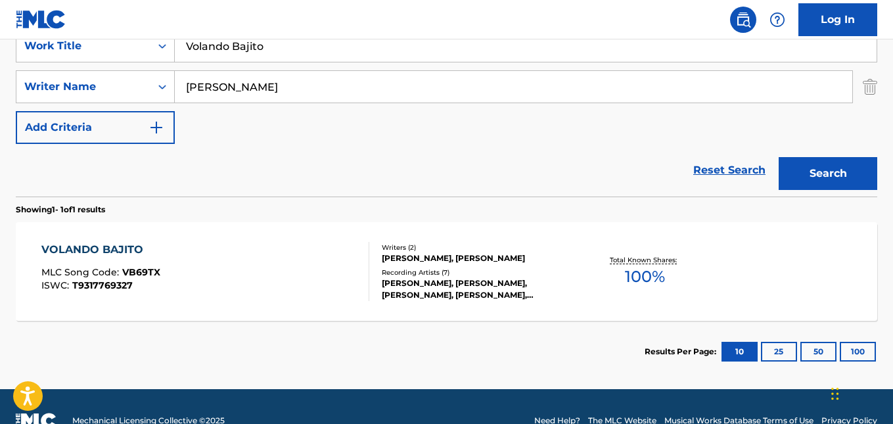
click at [126, 255] on div "VOLANDO BAJITO" at bounding box center [100, 250] width 119 height 16
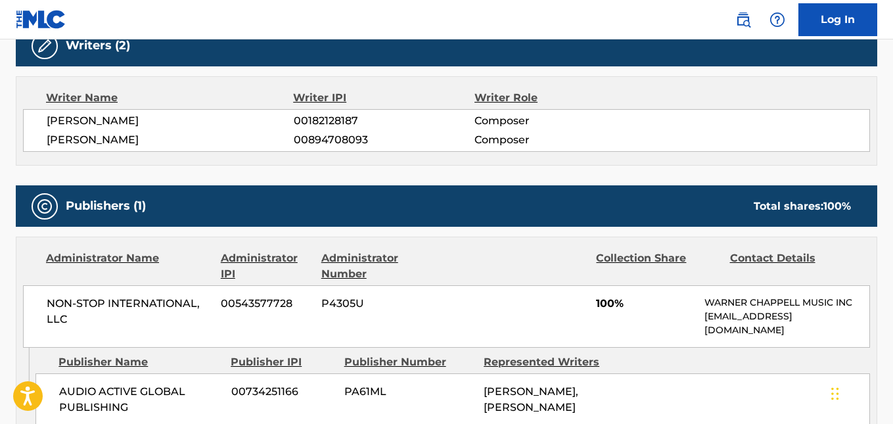
scroll to position [526, 0]
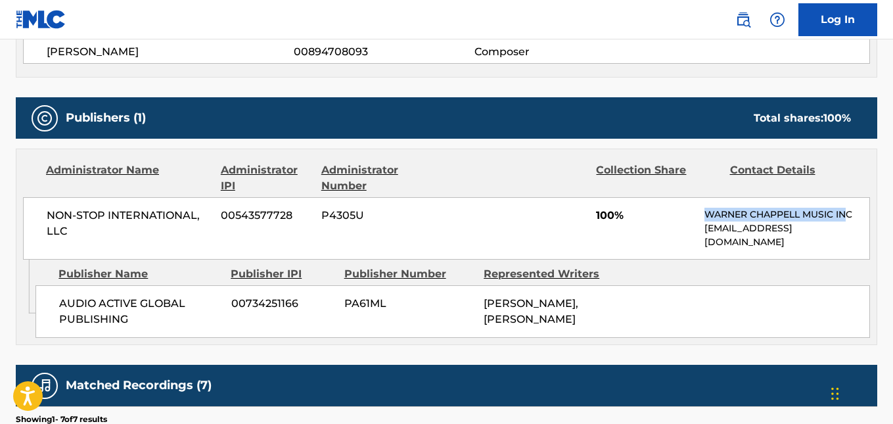
drag, startPoint x: 724, startPoint y: 213, endPoint x: 547, endPoint y: 254, distance: 182.0
click at [851, 210] on div "NON-STOP INTERNATIONAL, LLC 00543577728 P4305U 100% WARNER CHAPPELL MUSIC INC M…" at bounding box center [446, 228] width 847 height 62
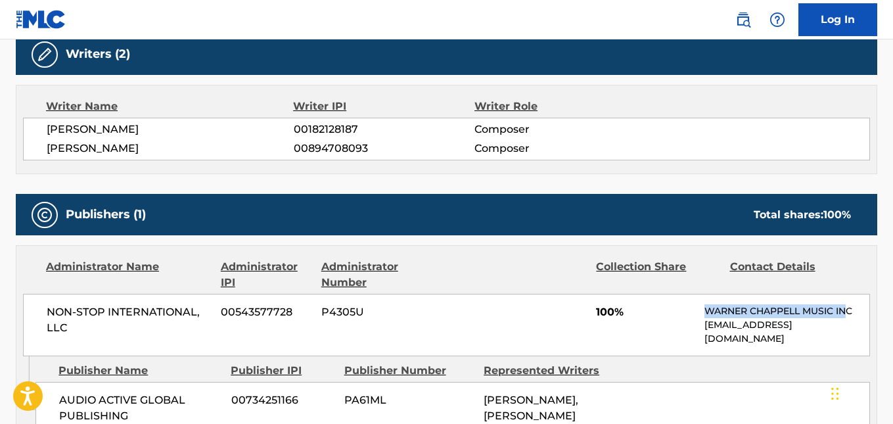
scroll to position [460, 0]
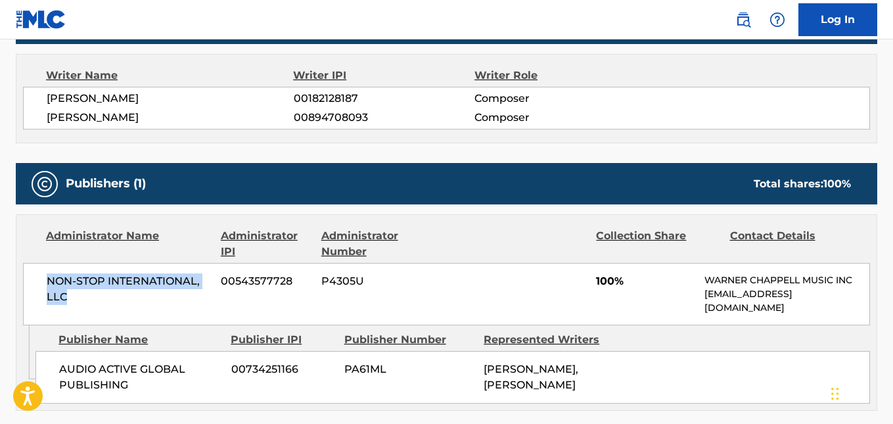
drag, startPoint x: 47, startPoint y: 277, endPoint x: 164, endPoint y: 302, distance: 119.6
click at [164, 302] on span "NON-STOP INTERNATIONAL, LLC" at bounding box center [129, 289] width 164 height 32
drag, startPoint x: 711, startPoint y: 282, endPoint x: 783, endPoint y: 306, distance: 75.6
click at [783, 306] on div "WARNER CHAPPELL MUSIC INC MLC_Inquiries@warnerchappell.com" at bounding box center [786, 293] width 165 height 41
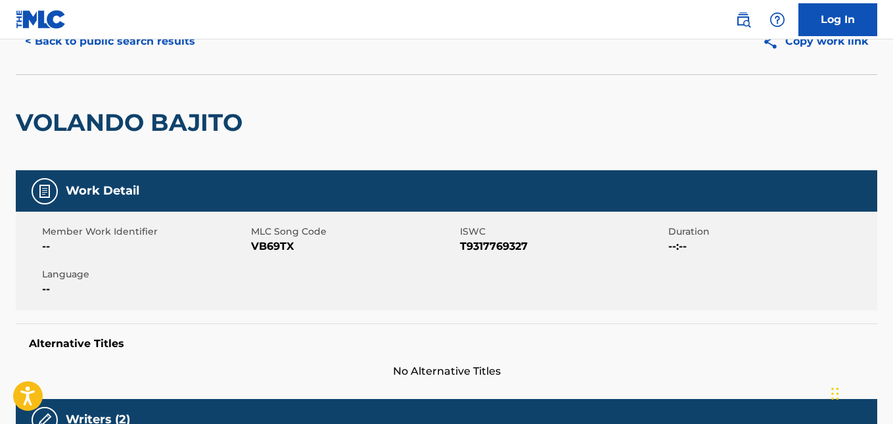
scroll to position [0, 0]
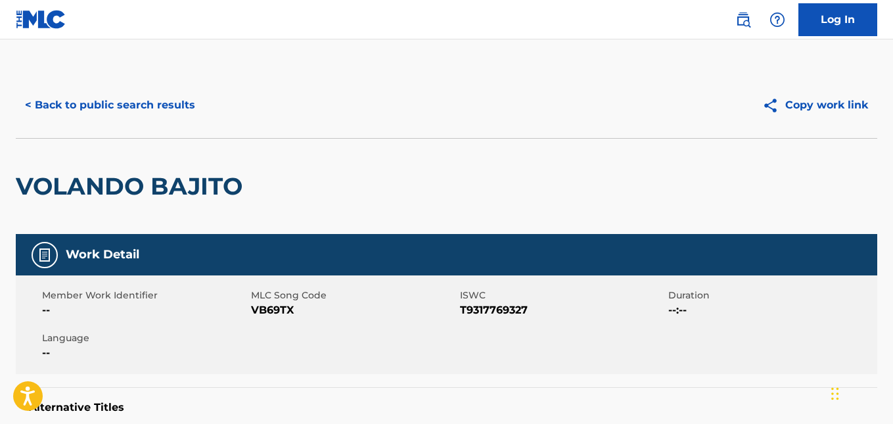
drag, startPoint x: 32, startPoint y: 102, endPoint x: 40, endPoint y: 93, distance: 12.1
click at [32, 101] on button "< Back to public search results" at bounding box center [110, 105] width 189 height 33
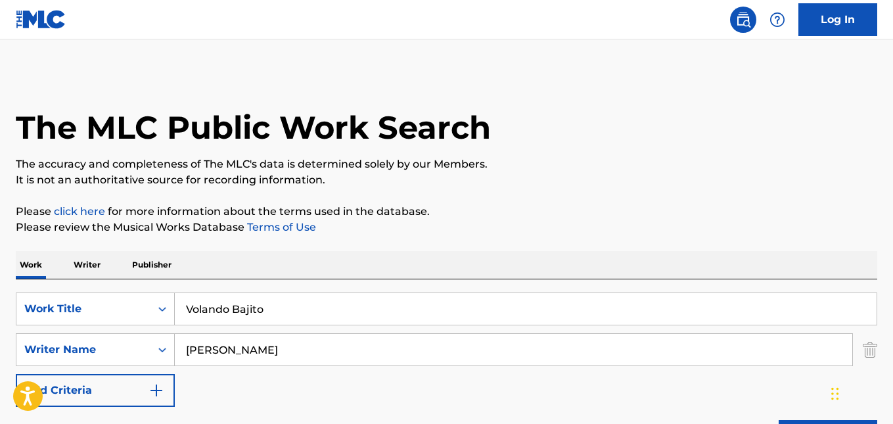
scroll to position [216, 0]
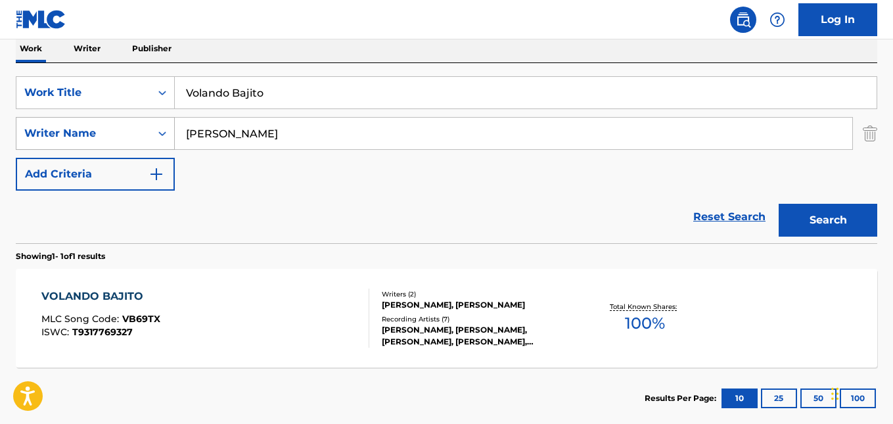
click at [166, 135] on icon "Search Form" at bounding box center [162, 133] width 13 height 13
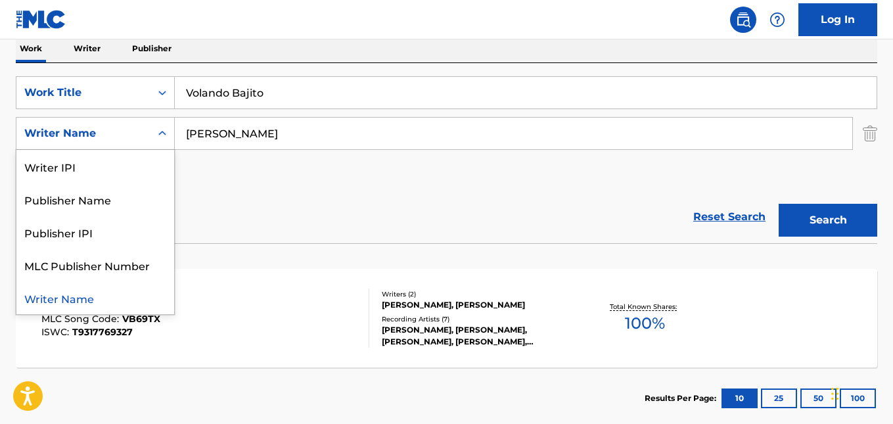
click at [58, 297] on div "Writer Name" at bounding box center [95, 297] width 158 height 33
